Goal: Transaction & Acquisition: Purchase product/service

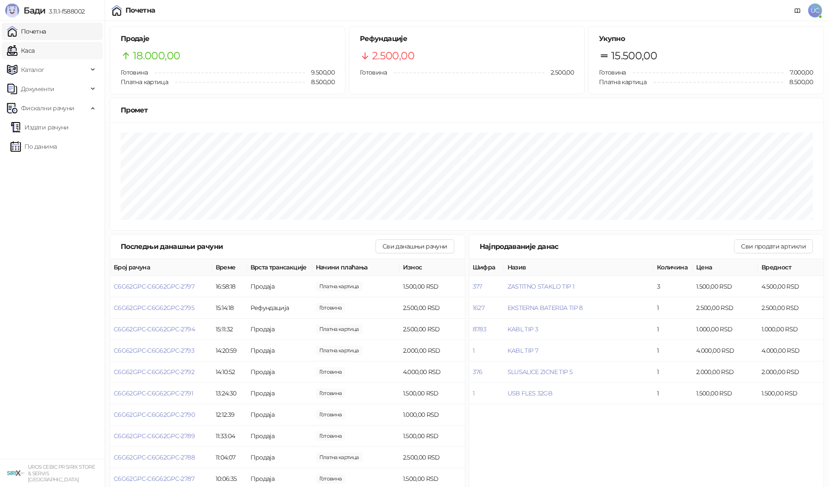
click at [34, 51] on link "Каса" at bounding box center [20, 50] width 27 height 17
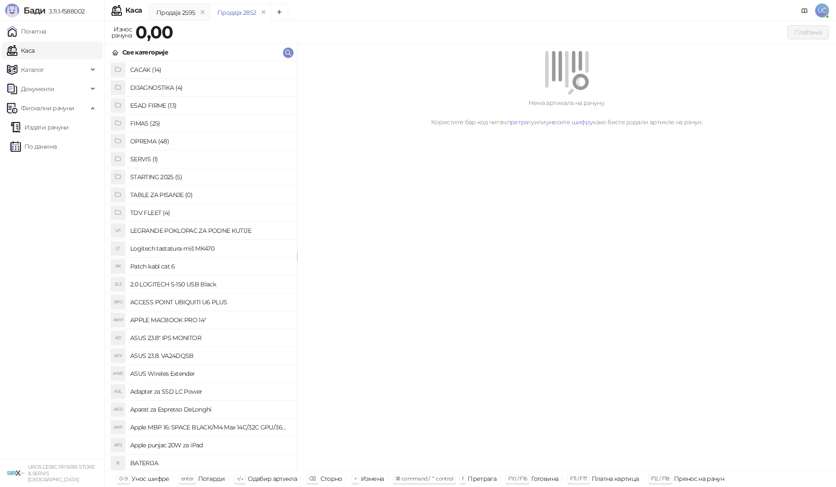
click at [168, 141] on h4 "OPREMA (48)" at bounding box center [210, 141] width 160 height 14
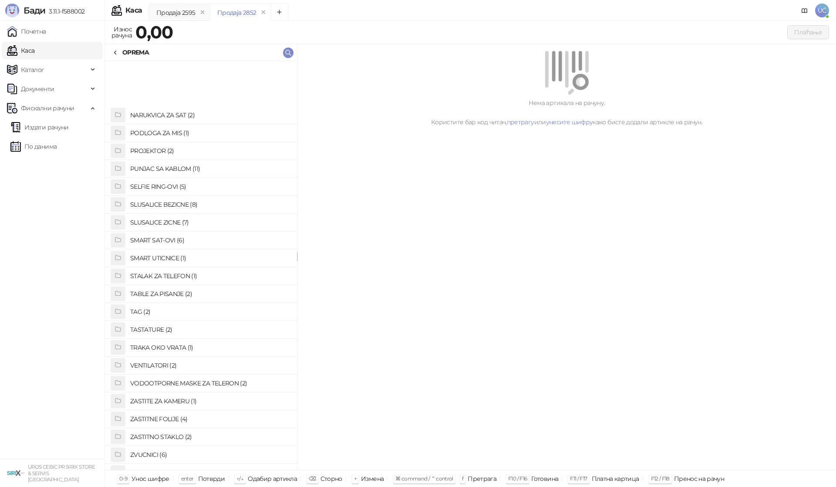
scroll to position [449, 0]
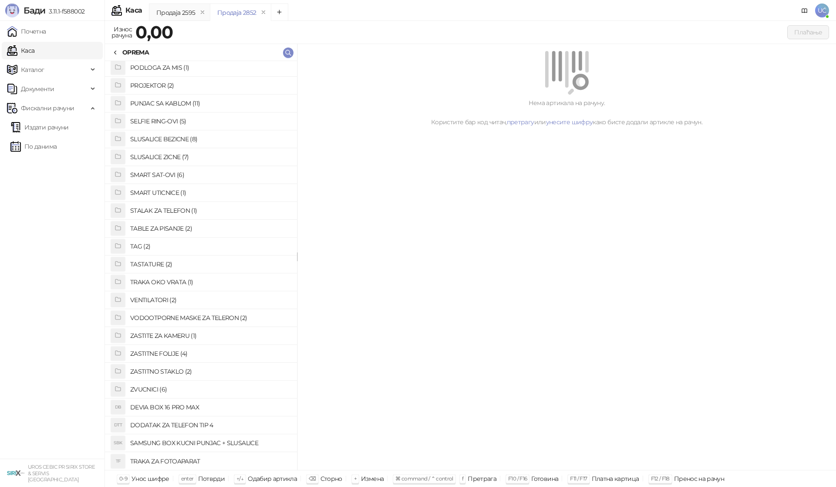
click at [181, 354] on h4 "ZASTITNE FOLIJE (4)" at bounding box center [210, 353] width 160 height 14
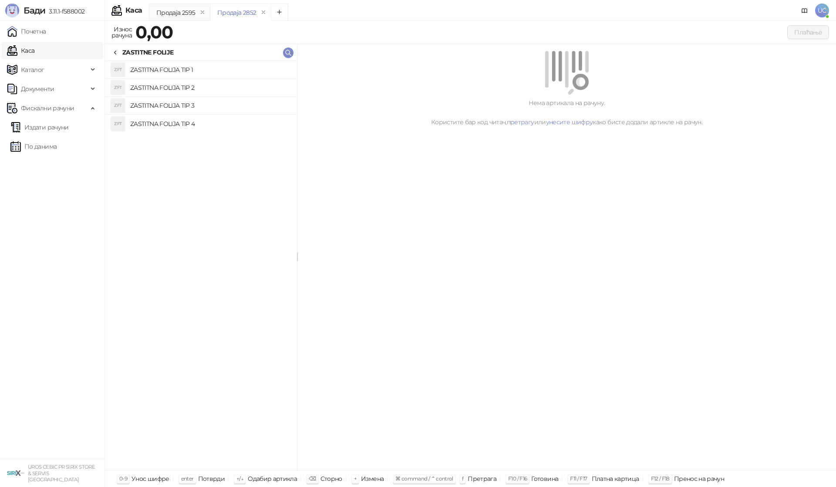
click at [206, 89] on h4 "ZASTITNA FOLIJA TIP 2" at bounding box center [210, 88] width 160 height 14
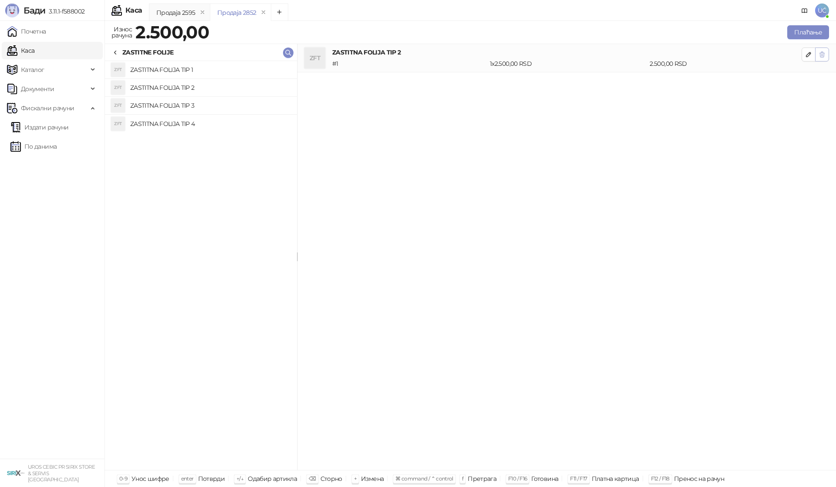
click at [823, 57] on icon "button" at bounding box center [822, 54] width 7 height 7
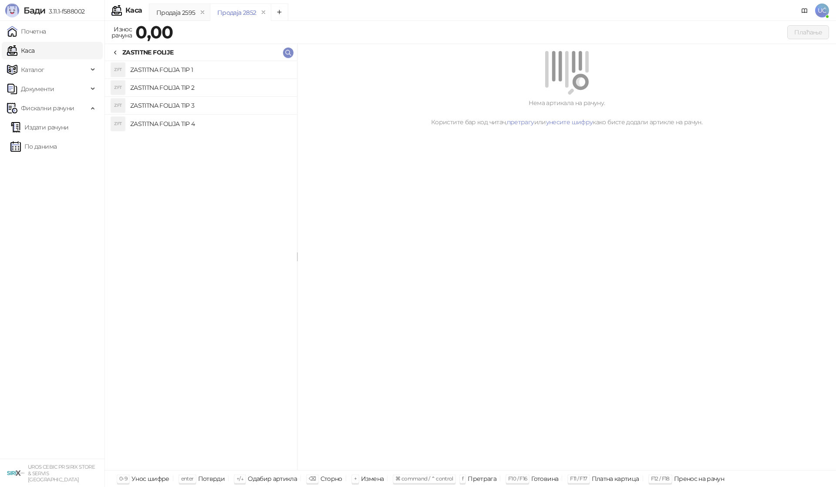
click at [227, 70] on h4 "ZASTITNA FOLIJA TIP 1" at bounding box center [210, 70] width 160 height 14
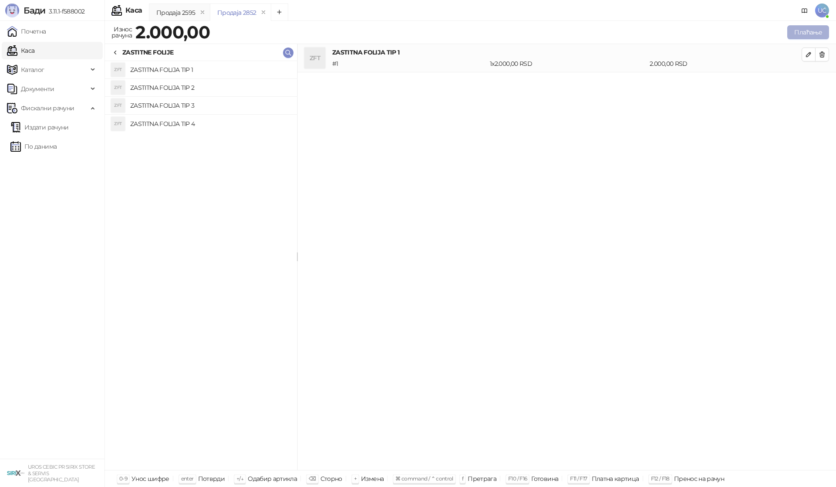
click at [814, 30] on button "Плаћање" at bounding box center [809, 32] width 42 height 14
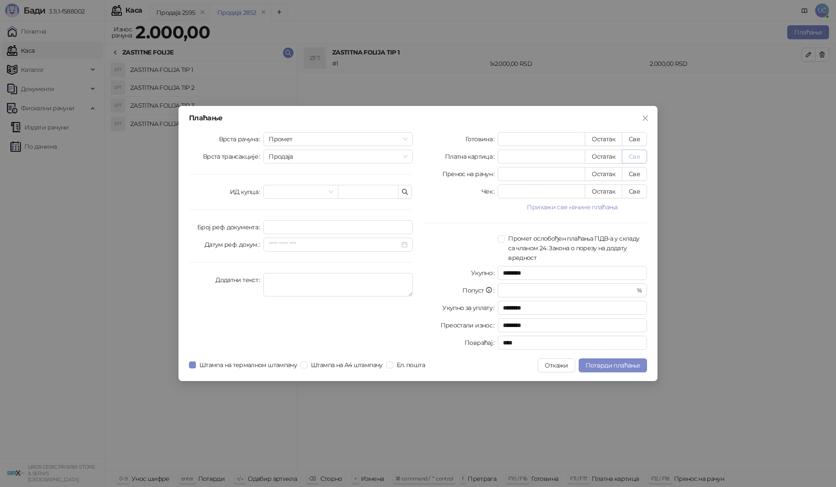
click at [632, 154] on button "Све" at bounding box center [634, 156] width 25 height 14
type input "****"
drag, startPoint x: 611, startPoint y: 365, endPoint x: 662, endPoint y: 308, distance: 75.9
click at [612, 365] on span "Потврди плаћање" at bounding box center [613, 365] width 54 height 8
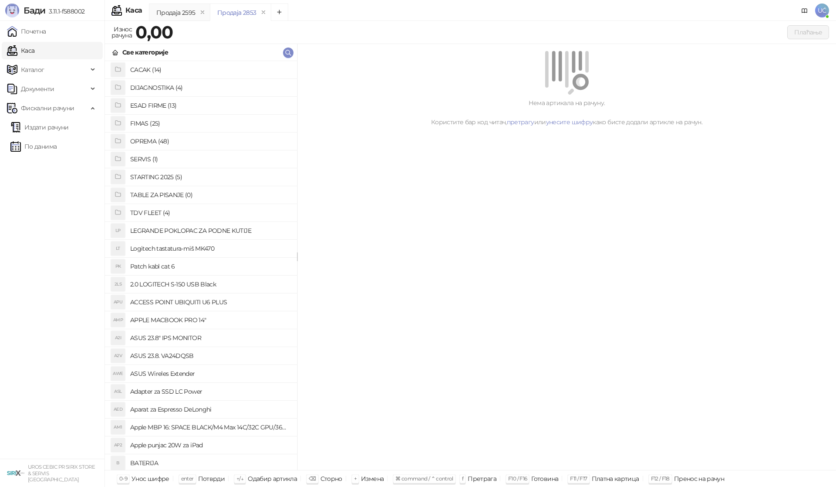
click at [172, 139] on h4 "OPREMA (48)" at bounding box center [210, 141] width 160 height 14
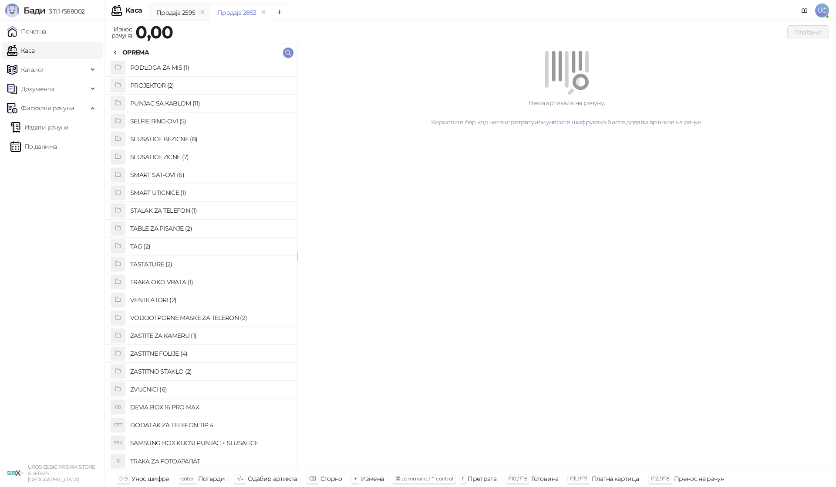
click at [179, 366] on h4 "ZASTITNO STAKLO (2)" at bounding box center [210, 371] width 160 height 14
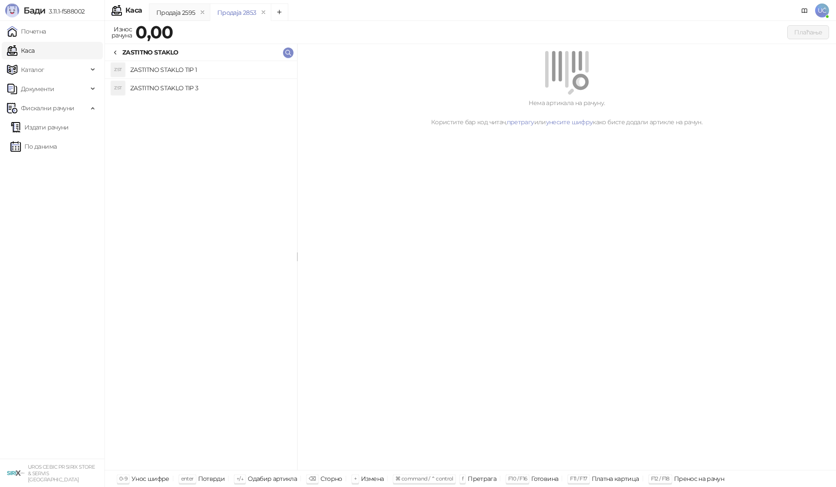
drag, startPoint x: 227, startPoint y: 87, endPoint x: 427, endPoint y: 72, distance: 200.1
click at [229, 86] on h4 "ZASTITNO STAKLO TIP 3" at bounding box center [210, 88] width 160 height 14
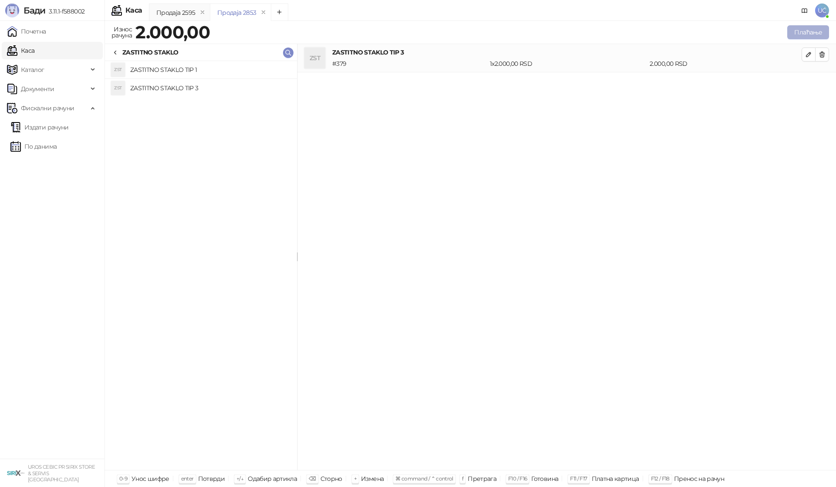
click at [809, 33] on button "Плаћање" at bounding box center [809, 32] width 42 height 14
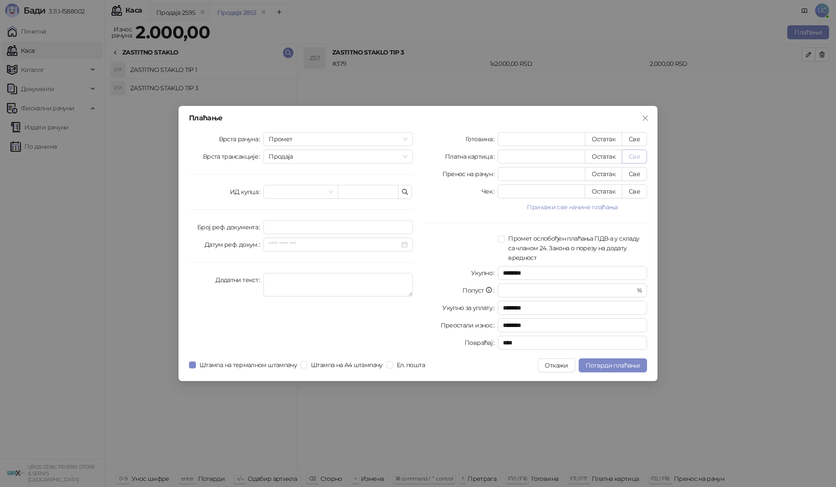
click at [631, 153] on button "Све" at bounding box center [634, 156] width 25 height 14
type input "****"
click at [615, 369] on button "Потврди плаћање" at bounding box center [613, 365] width 68 height 14
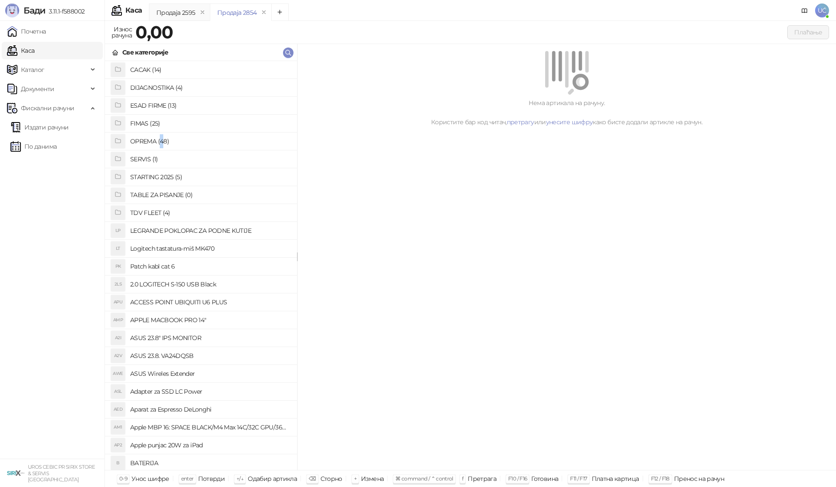
click at [162, 136] on h4 "OPREMA (48)" at bounding box center [210, 141] width 160 height 14
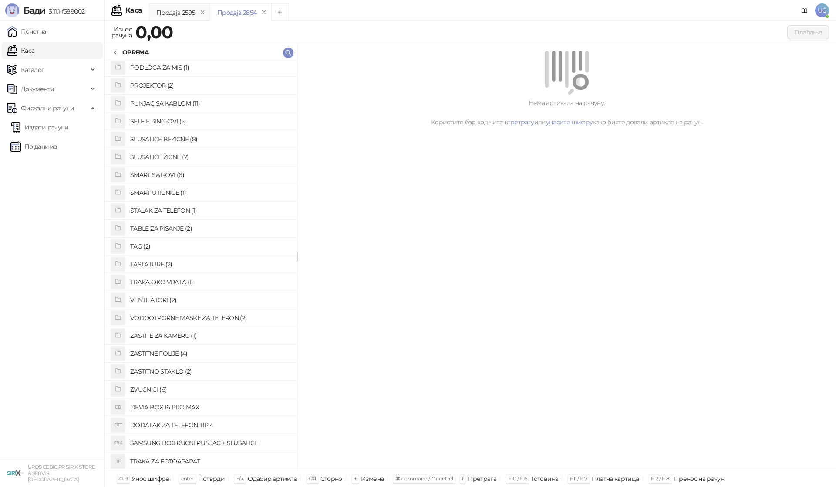
click at [173, 372] on h4 "ZASTITNO STAKLO (2)" at bounding box center [210, 371] width 160 height 14
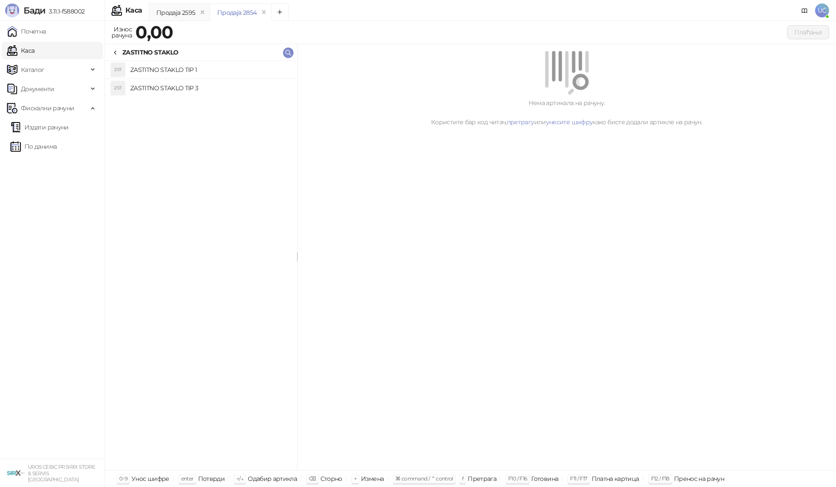
click at [225, 85] on h4 "ZASTITNO STAKLO TIP 3" at bounding box center [210, 88] width 160 height 14
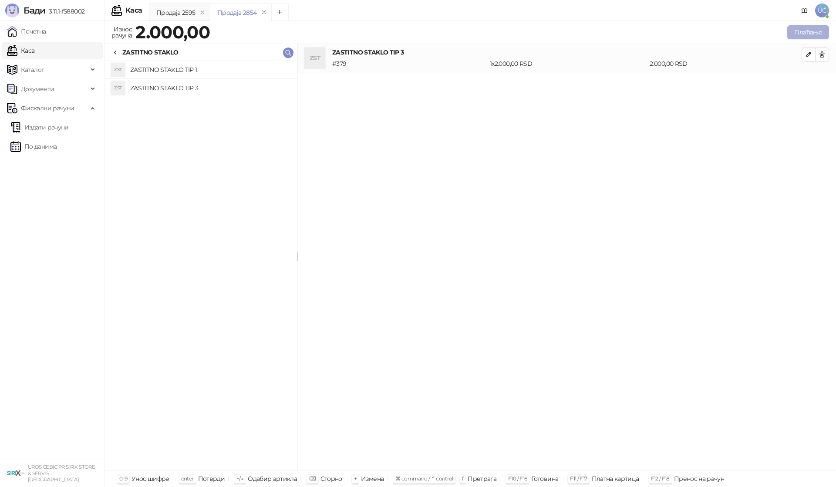
click at [816, 31] on button "Плаћање" at bounding box center [809, 32] width 42 height 14
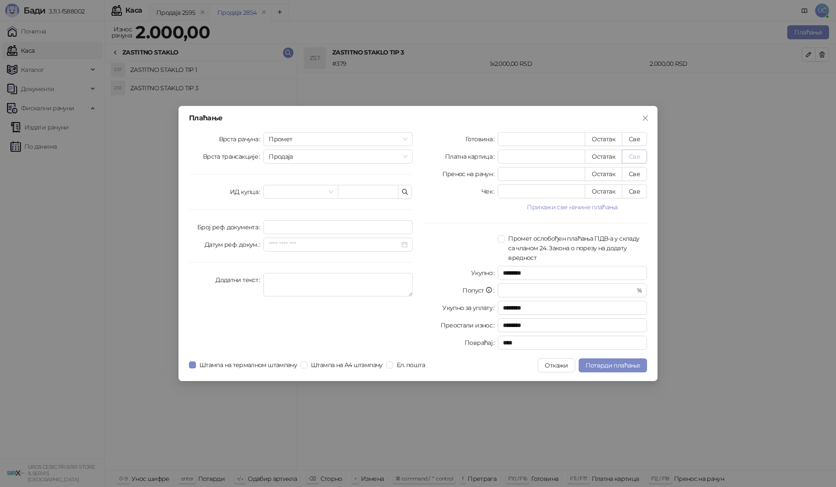
drag, startPoint x: 633, startPoint y: 155, endPoint x: 636, endPoint y: 159, distance: 5.1
click at [633, 154] on button "Све" at bounding box center [634, 156] width 25 height 14
type input "****"
click at [628, 358] on button "Потврди плаћање" at bounding box center [613, 365] width 68 height 14
